Goal: Obtain resource: Download file/media

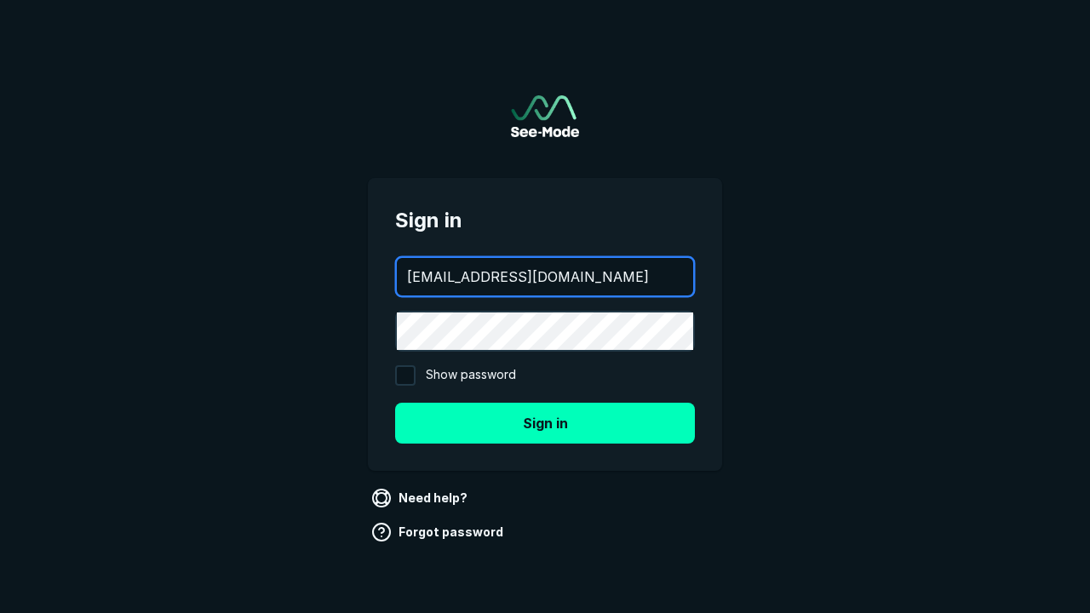
type input "[EMAIL_ADDRESS][DOMAIN_NAME]"
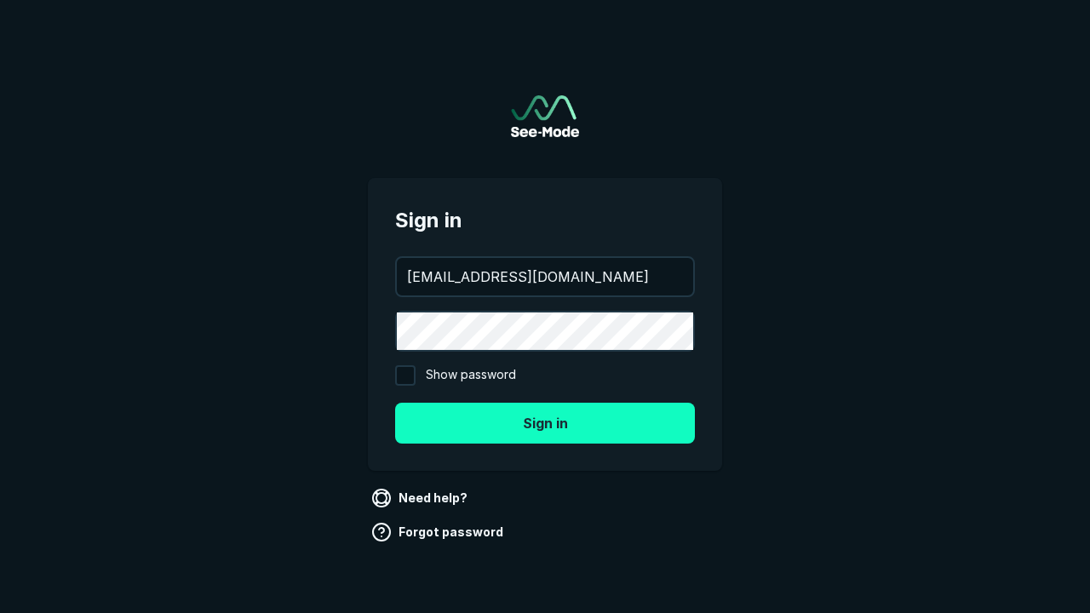
click at [545, 422] on button "Sign in" at bounding box center [545, 423] width 300 height 41
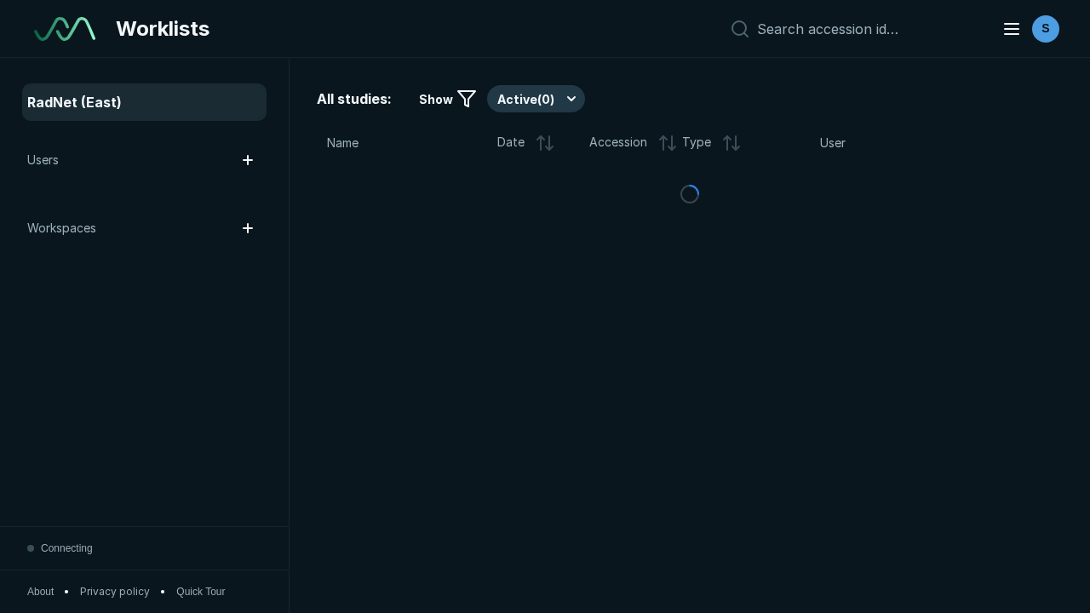
scroll to position [4649, 7091]
